Goal: Use online tool/utility: Use online tool/utility

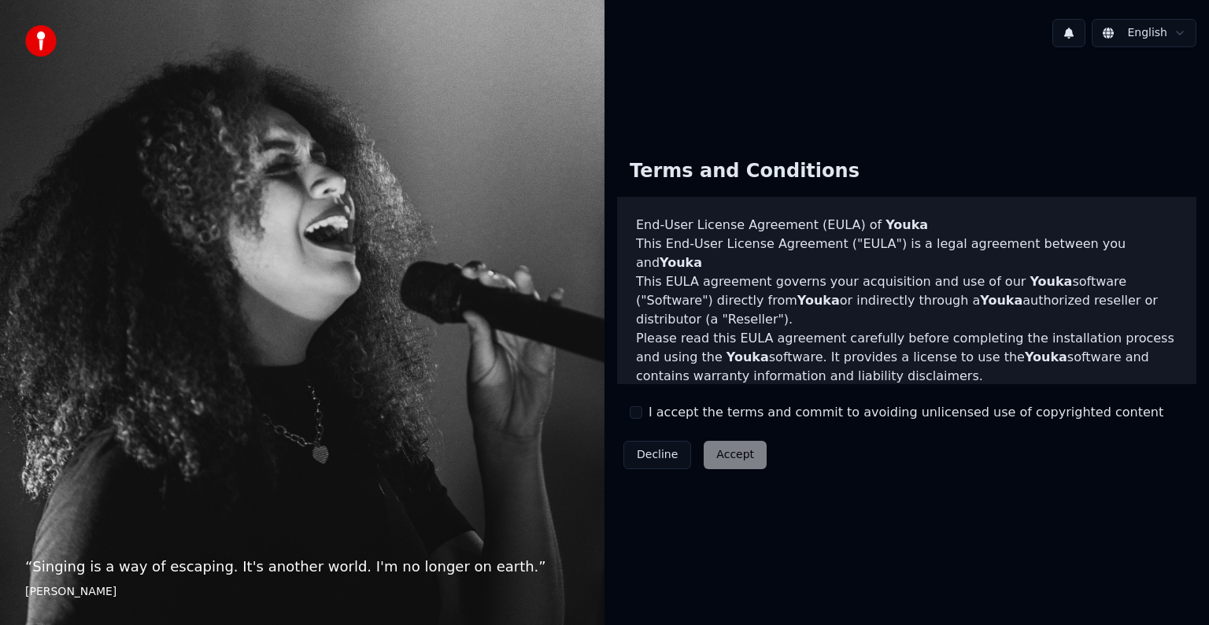
click at [664, 416] on label "I accept the terms and commit to avoiding unlicensed use of copyrighted content" at bounding box center [906, 412] width 515 height 19
click at [642, 416] on button "I accept the terms and commit to avoiding unlicensed use of copyrighted content" at bounding box center [636, 412] width 13 height 13
click at [715, 457] on button "Accept" at bounding box center [735, 455] width 63 height 28
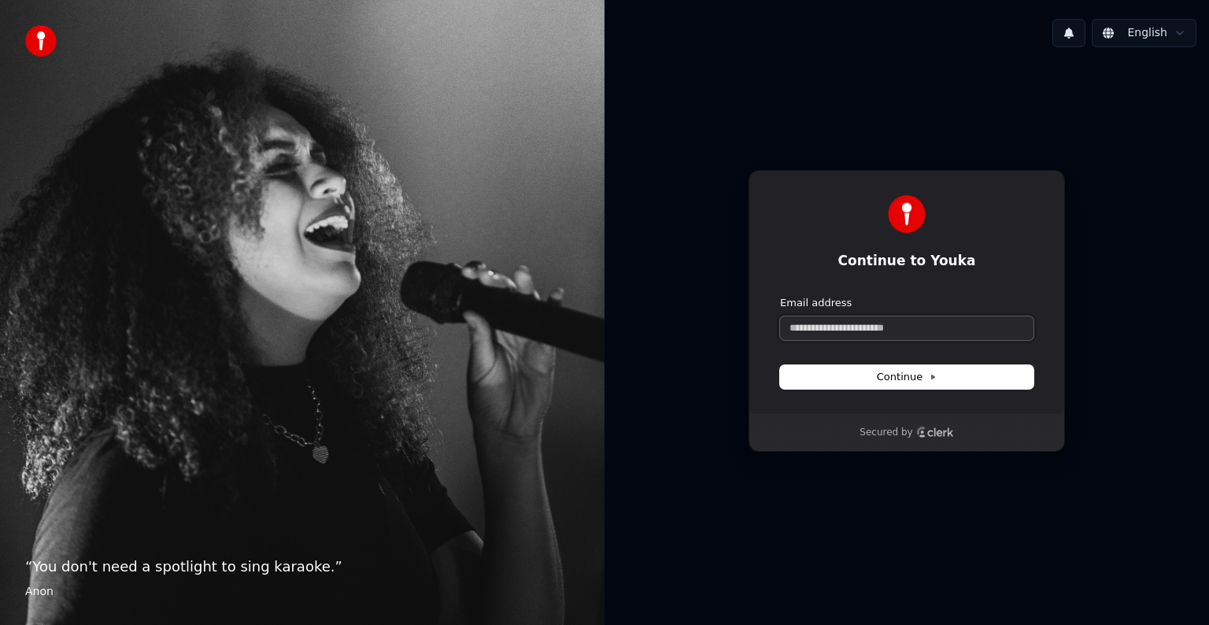
click at [888, 336] on input "Email address" at bounding box center [906, 328] width 253 height 24
type input "*"
click at [780, 296] on button "submit" at bounding box center [780, 296] width 0 height 0
type input "**********"
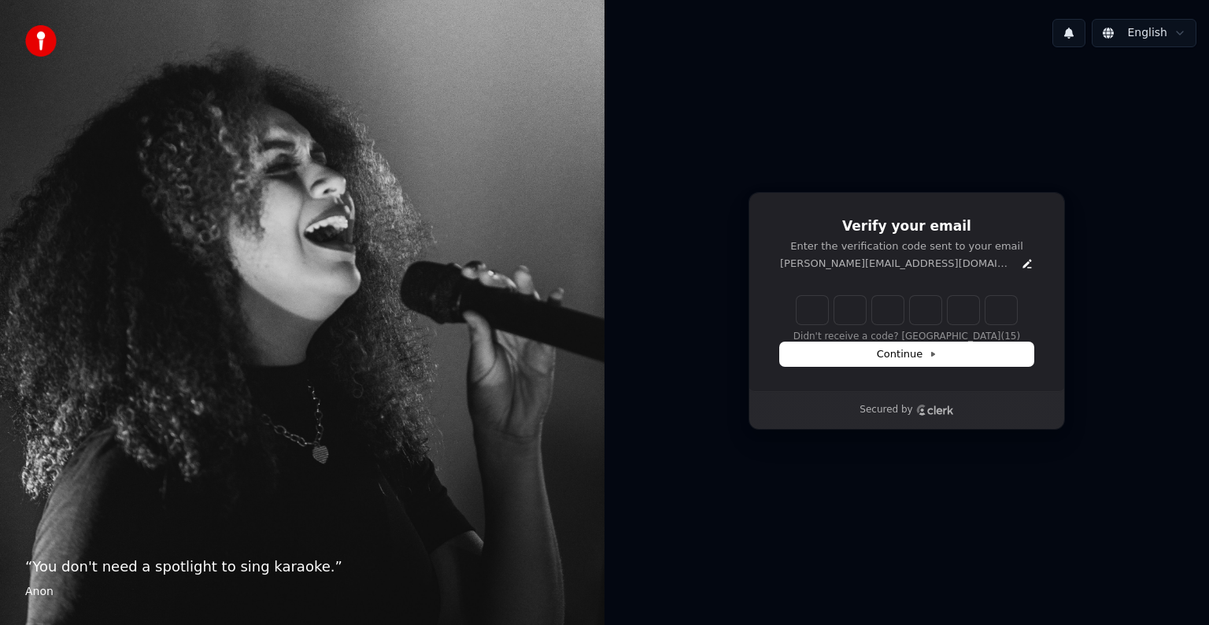
click at [827, 304] on input "Enter verification code" at bounding box center [907, 310] width 220 height 28
type input "******"
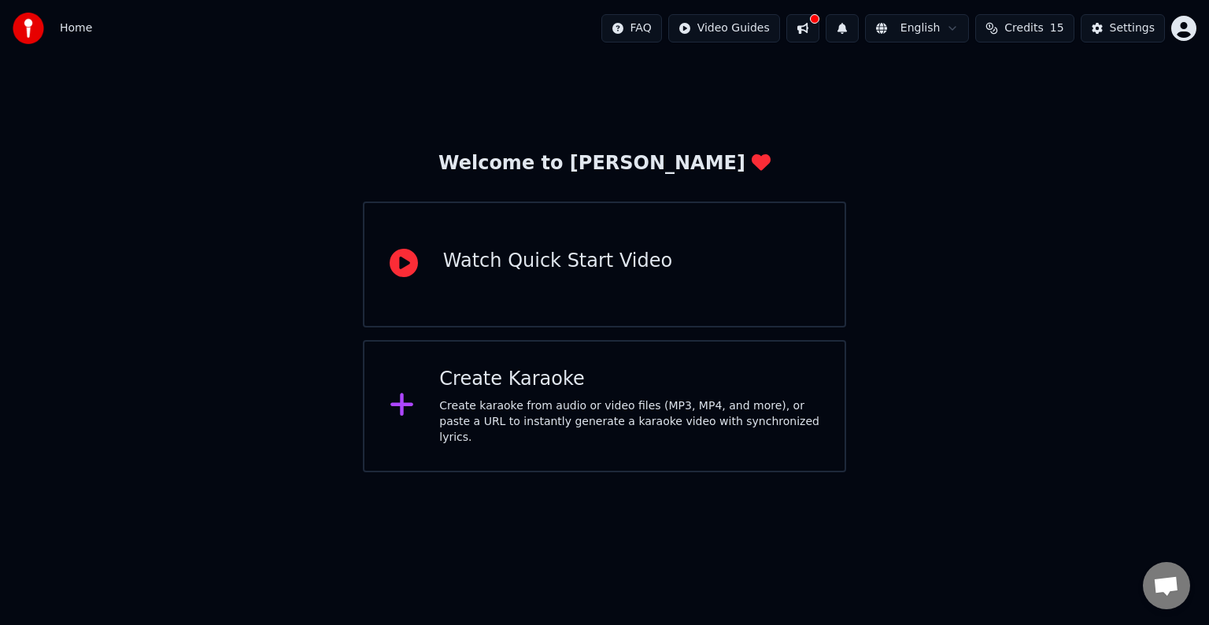
click at [483, 376] on div "Create Karaoke" at bounding box center [629, 379] width 380 height 25
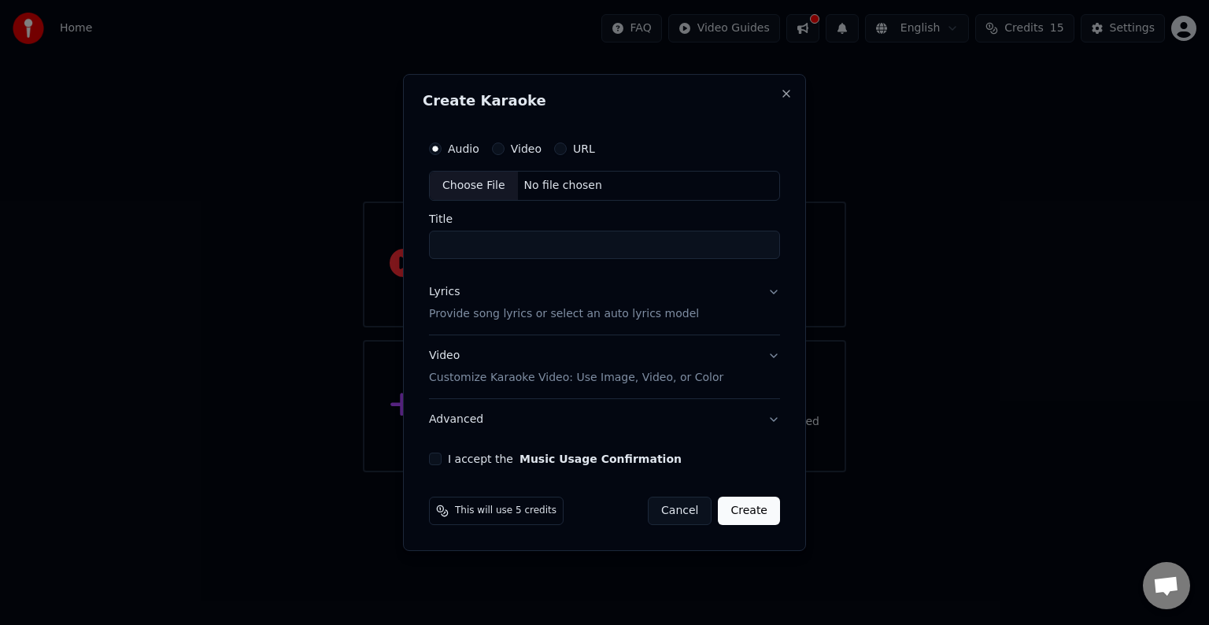
click at [499, 179] on div "Choose File" at bounding box center [474, 186] width 88 height 28
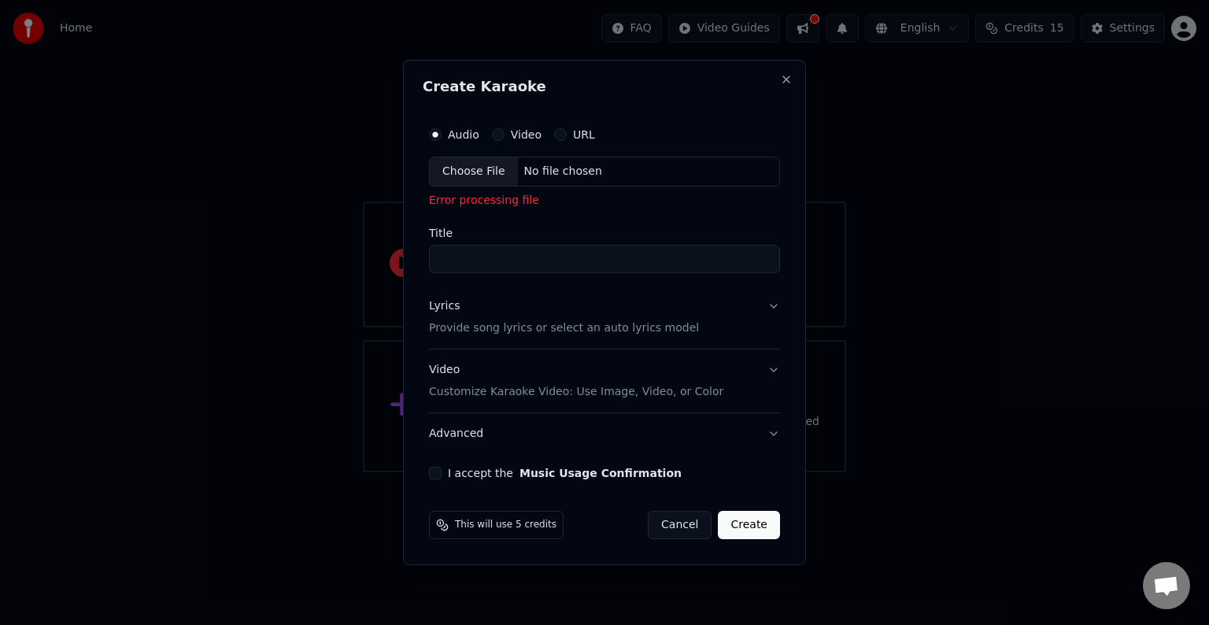
click at [494, 161] on div "Choose File" at bounding box center [474, 171] width 88 height 28
click at [476, 323] on p "Provide song lyrics or select an auto lyrics model" at bounding box center [564, 328] width 270 height 16
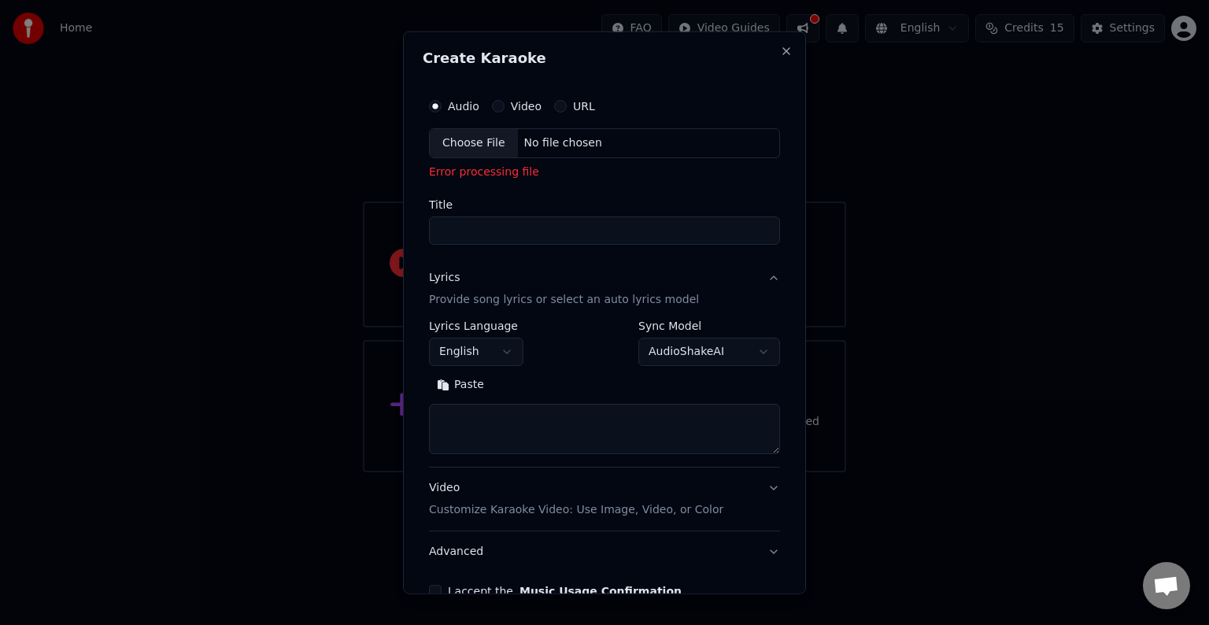
click at [511, 353] on body "**********" at bounding box center [604, 236] width 1209 height 472
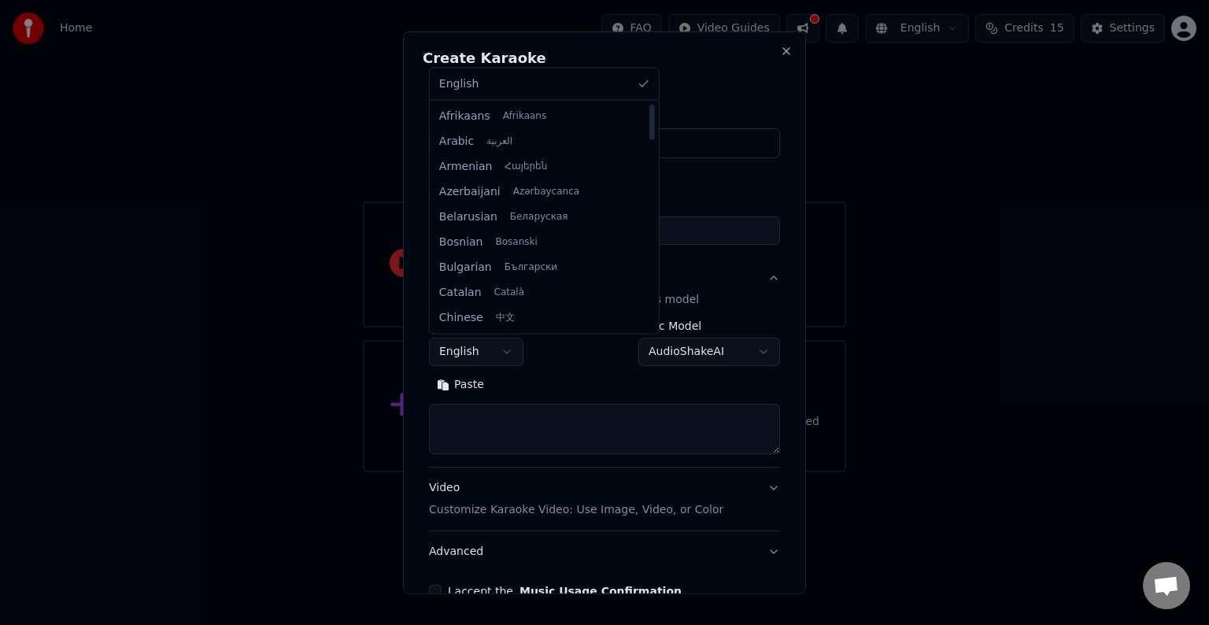
select select "**"
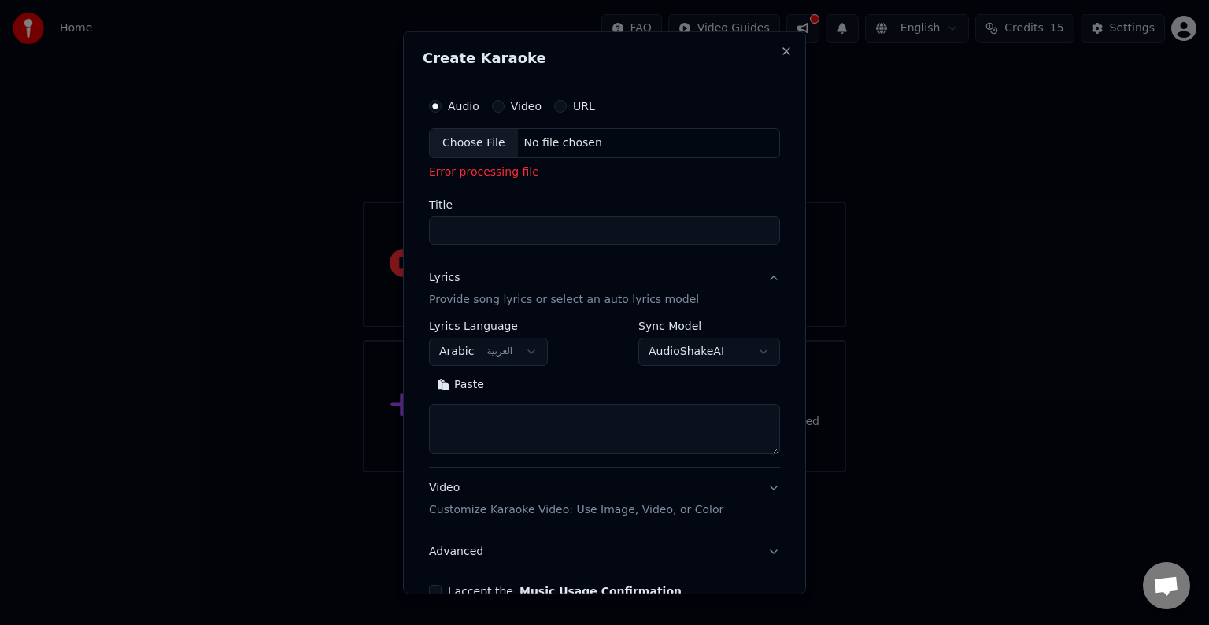
click at [481, 142] on div "Choose File" at bounding box center [474, 143] width 88 height 28
click at [532, 442] on textarea at bounding box center [604, 429] width 351 height 50
click at [564, 510] on p "Customize Karaoke Video: Use Image, Video, or Color" at bounding box center [576, 510] width 294 height 16
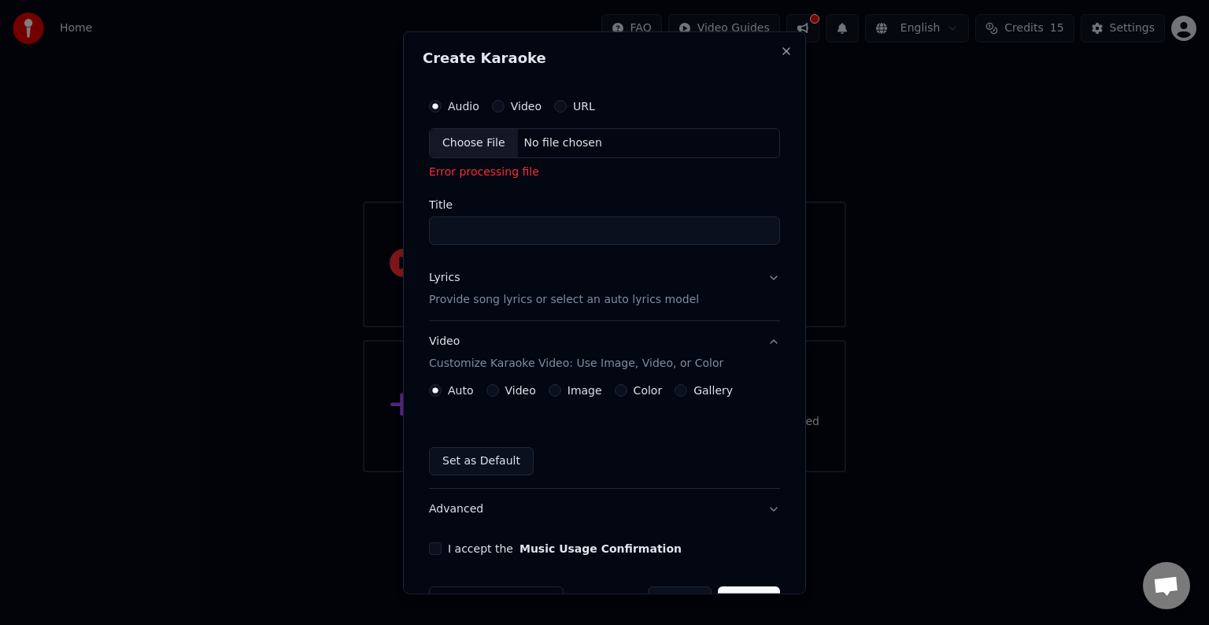
click at [505, 390] on label "Video" at bounding box center [520, 390] width 31 height 11
click at [499, 390] on button "Video" at bounding box center [492, 390] width 13 height 13
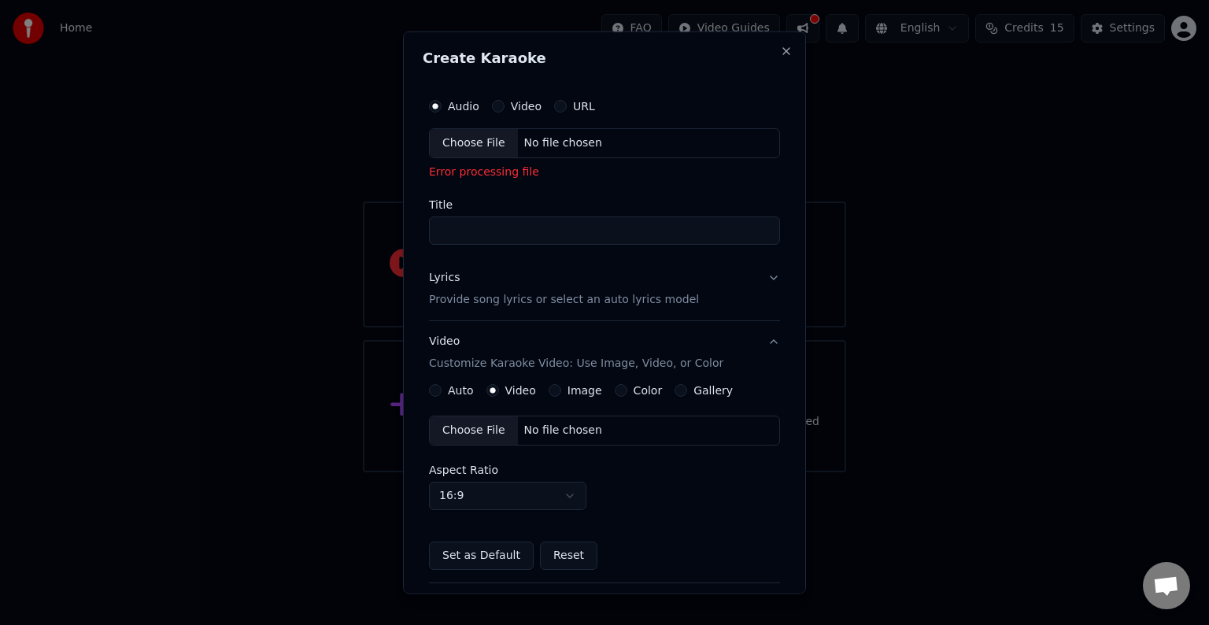
click at [475, 428] on div "Choose File" at bounding box center [474, 430] width 88 height 28
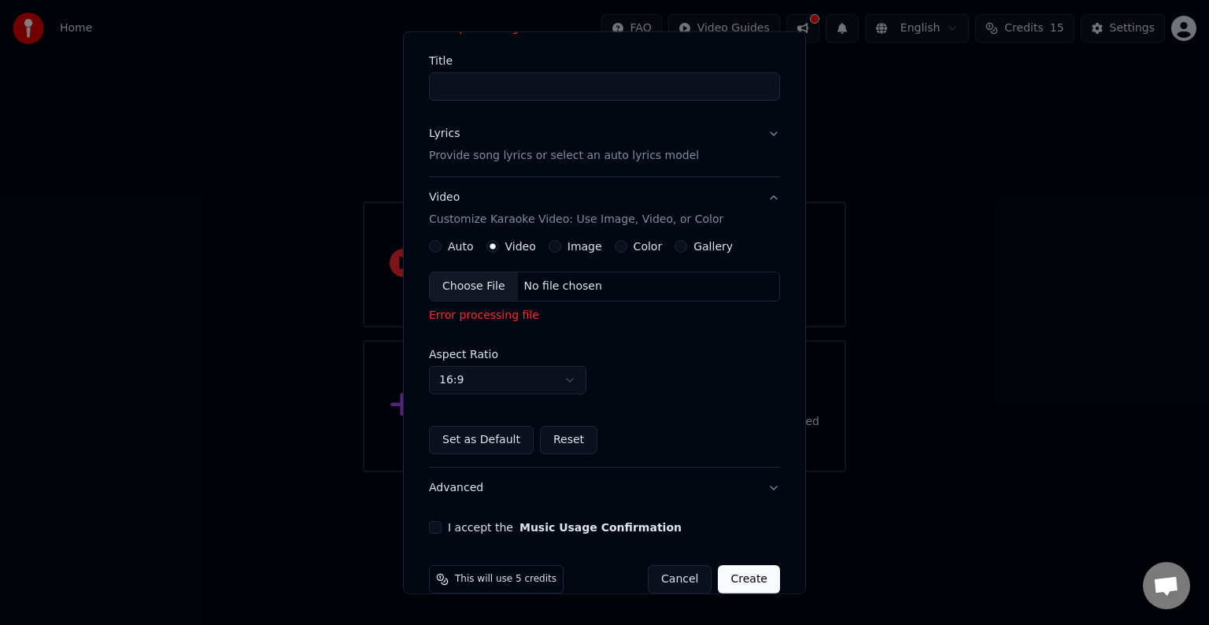
scroll to position [168, 0]
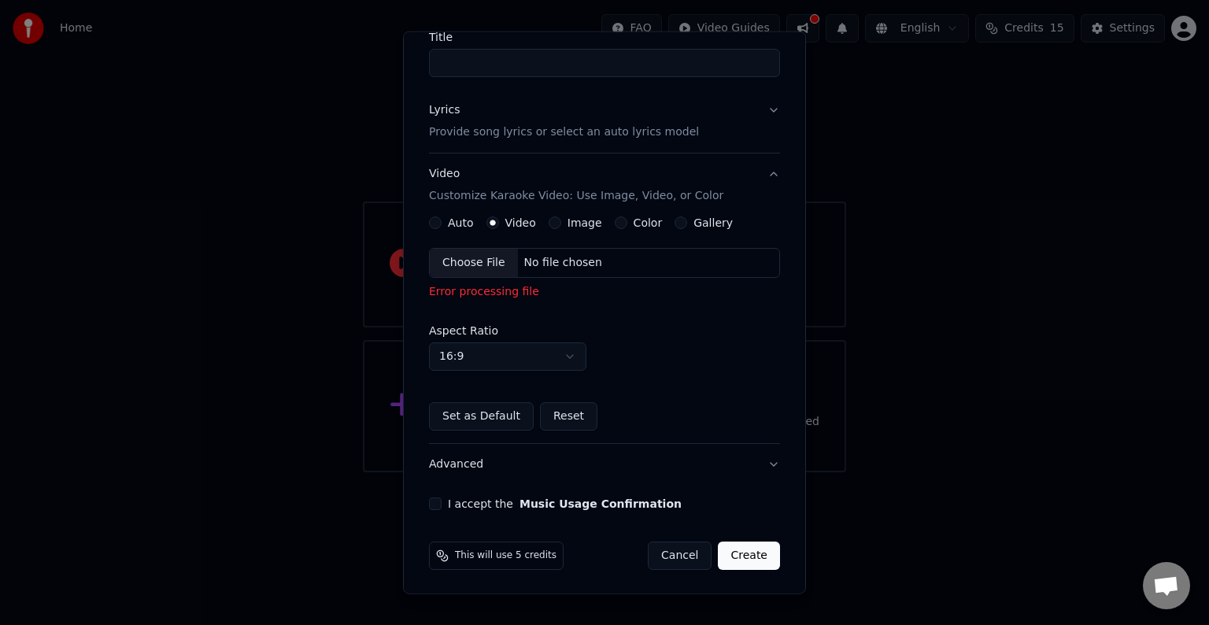
click at [678, 553] on button "Cancel" at bounding box center [680, 556] width 64 height 28
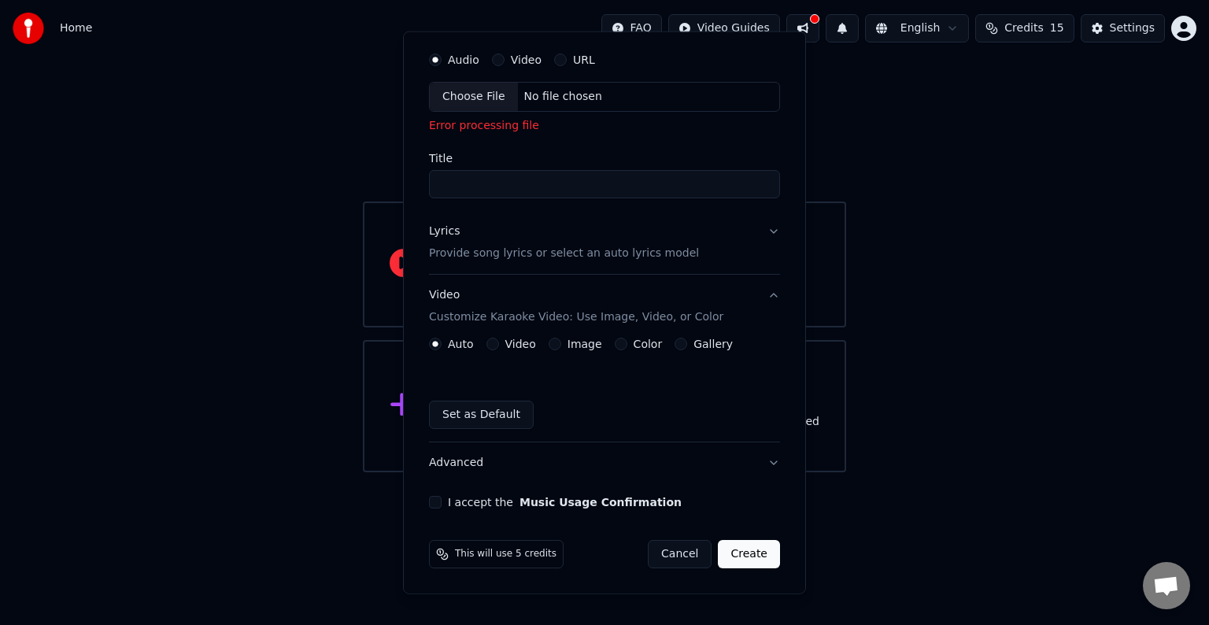
scroll to position [46, 0]
